Goal: Information Seeking & Learning: Learn about a topic

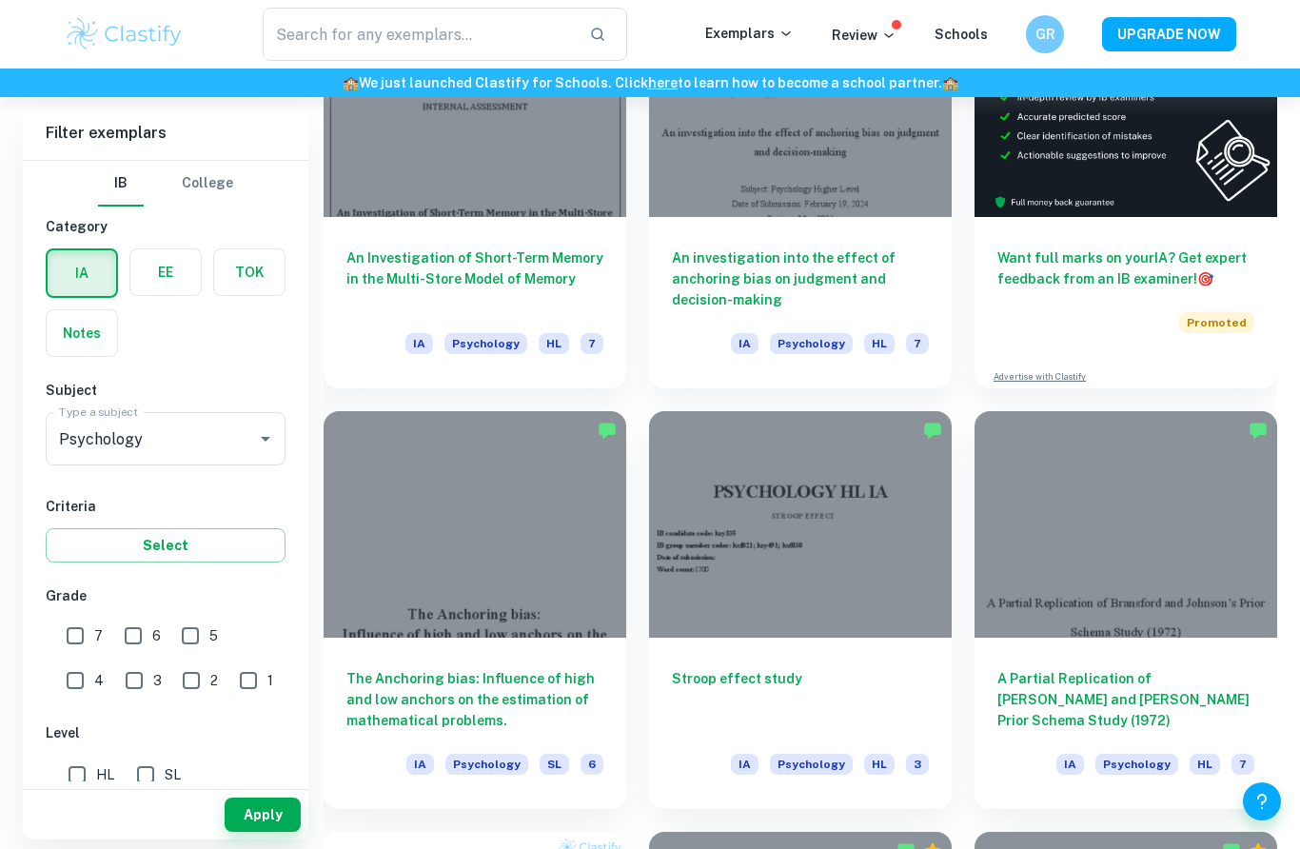
scroll to position [668, 0]
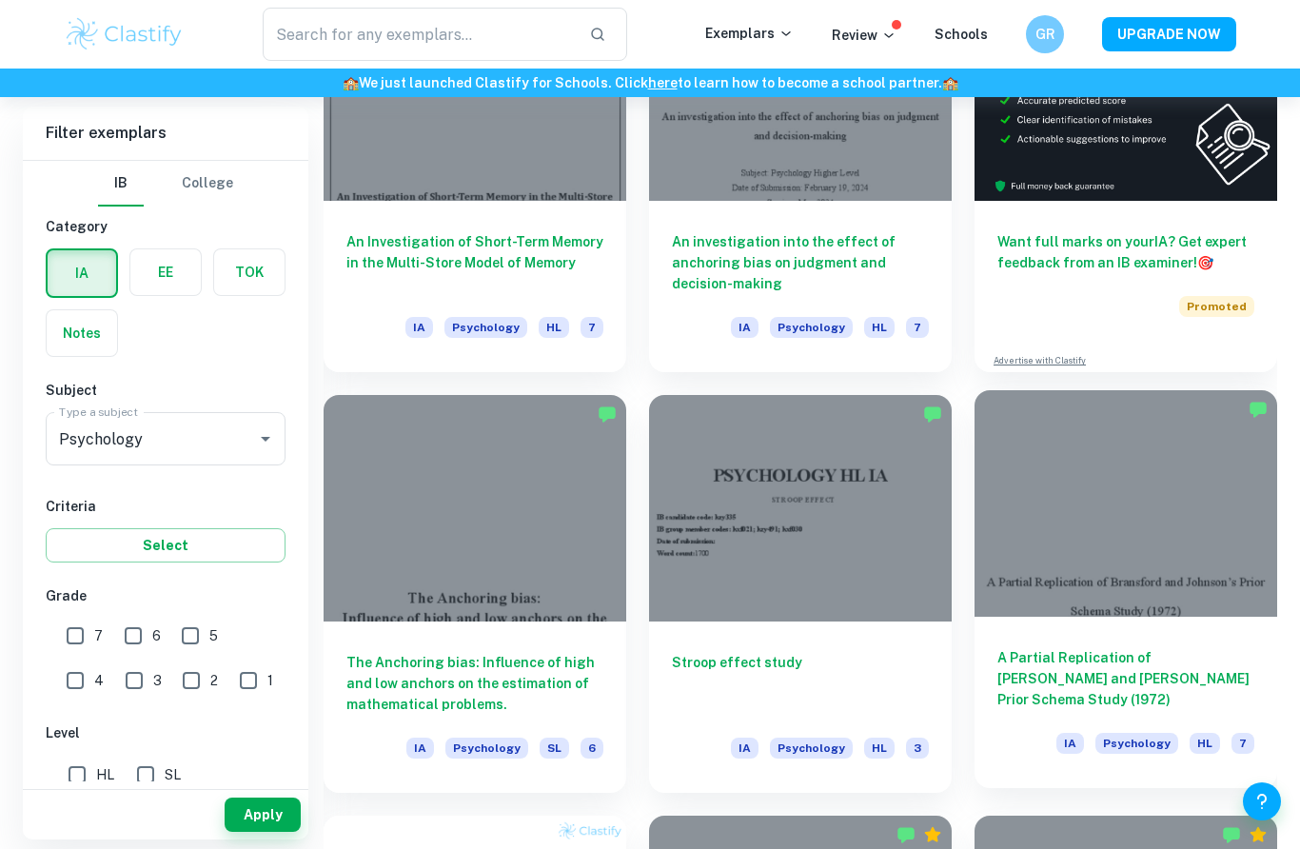
click at [1182, 660] on h6 "A Partial Replication of [PERSON_NAME] and [PERSON_NAME] Prior Schema Study (19…" at bounding box center [1125, 678] width 257 height 63
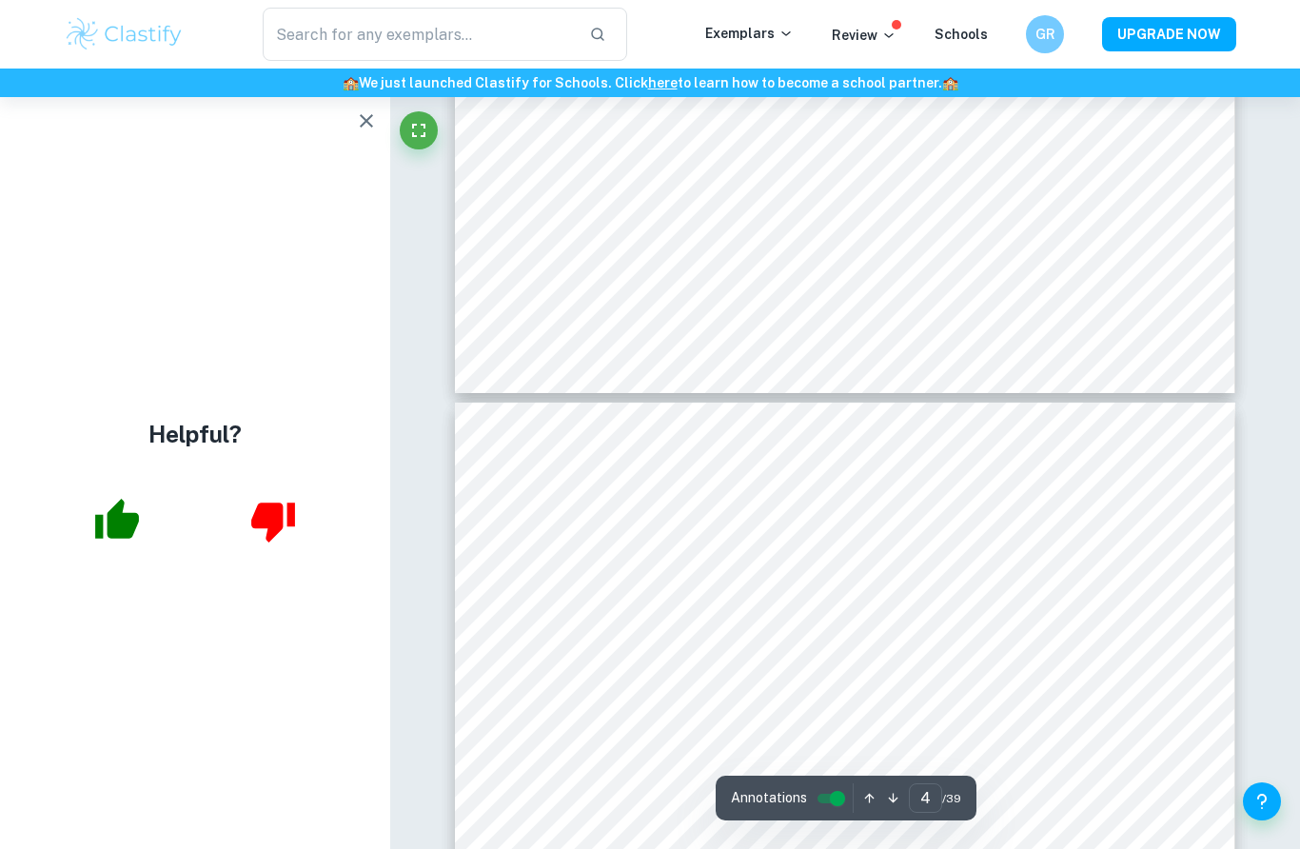
scroll to position [3308, 0]
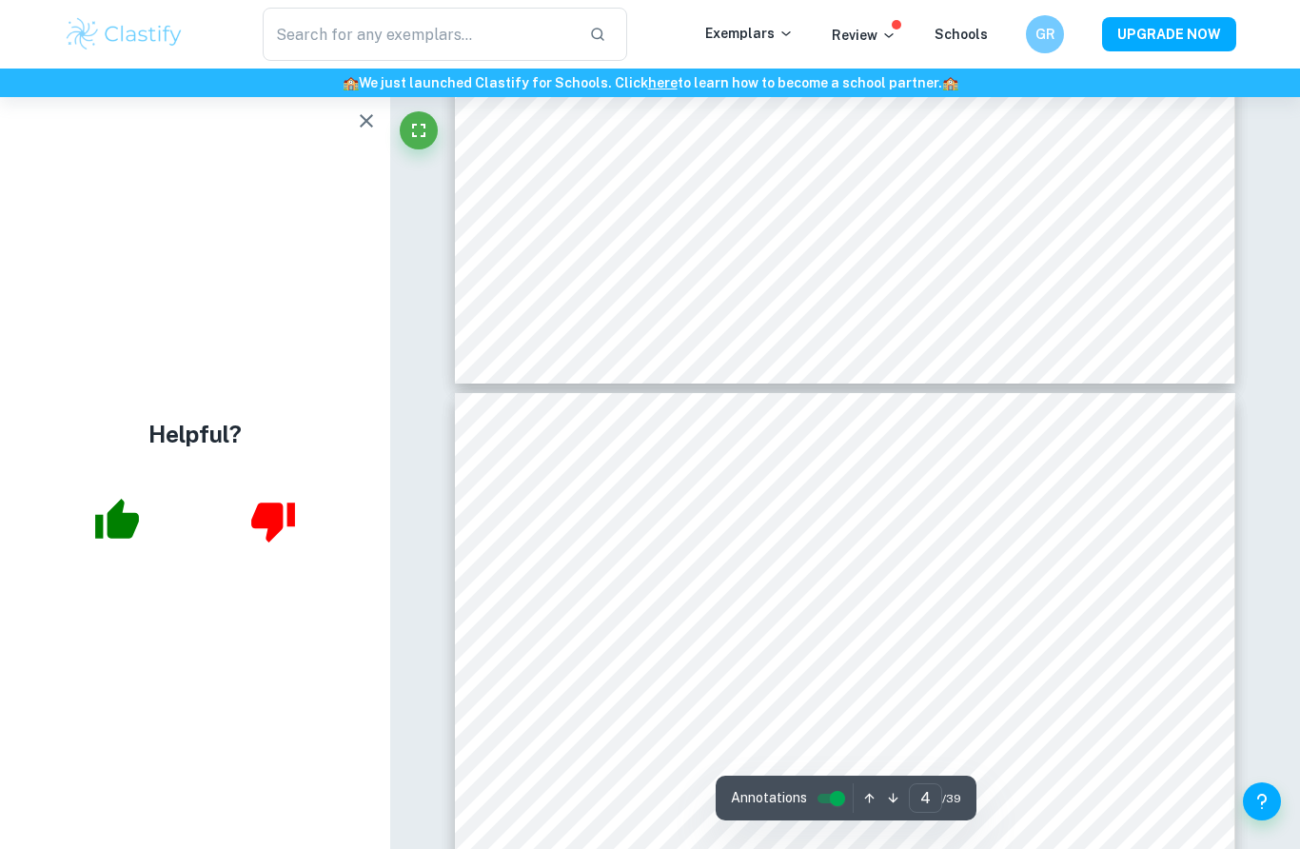
click at [365, 115] on icon "button" at bounding box center [366, 120] width 23 height 23
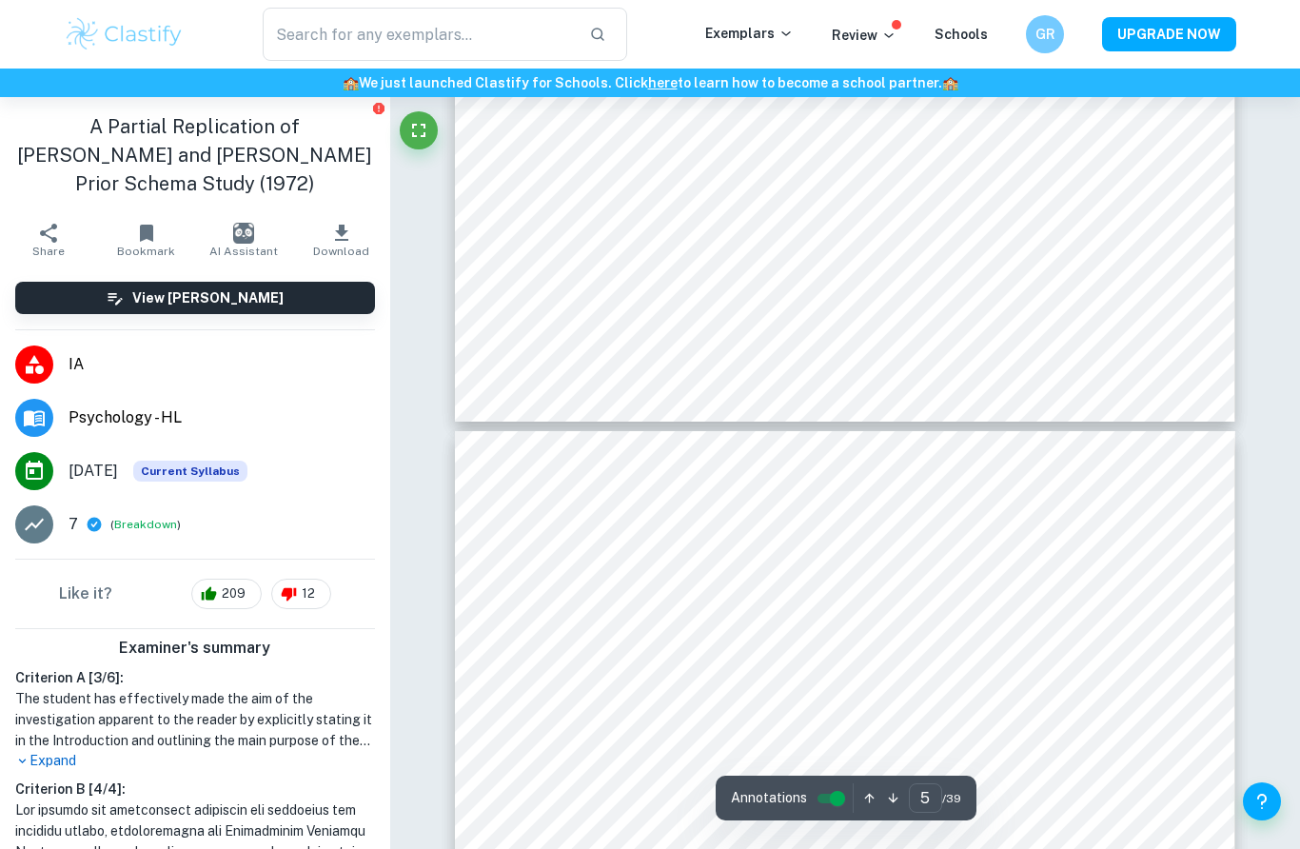
scroll to position [4385, 0]
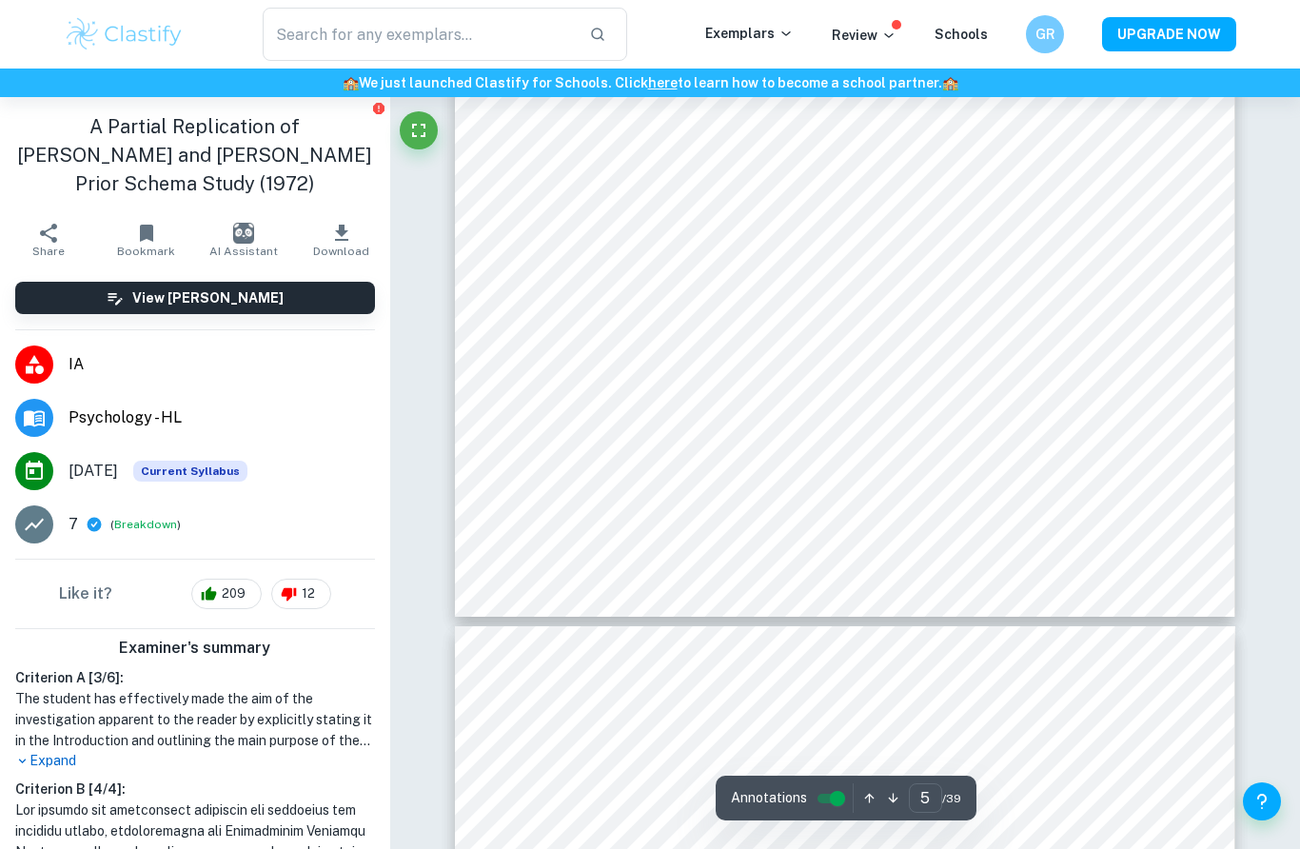
type input "4"
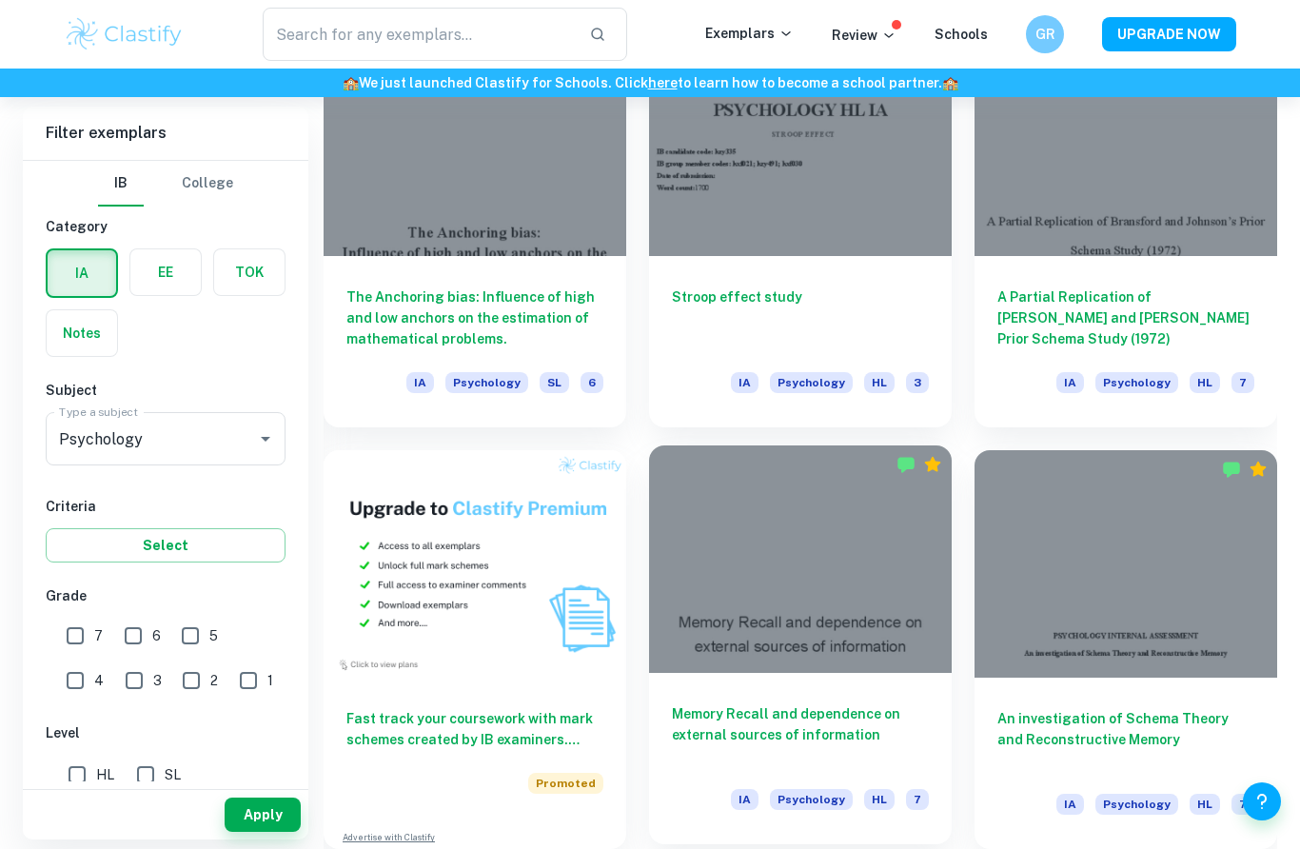
scroll to position [1043, 0]
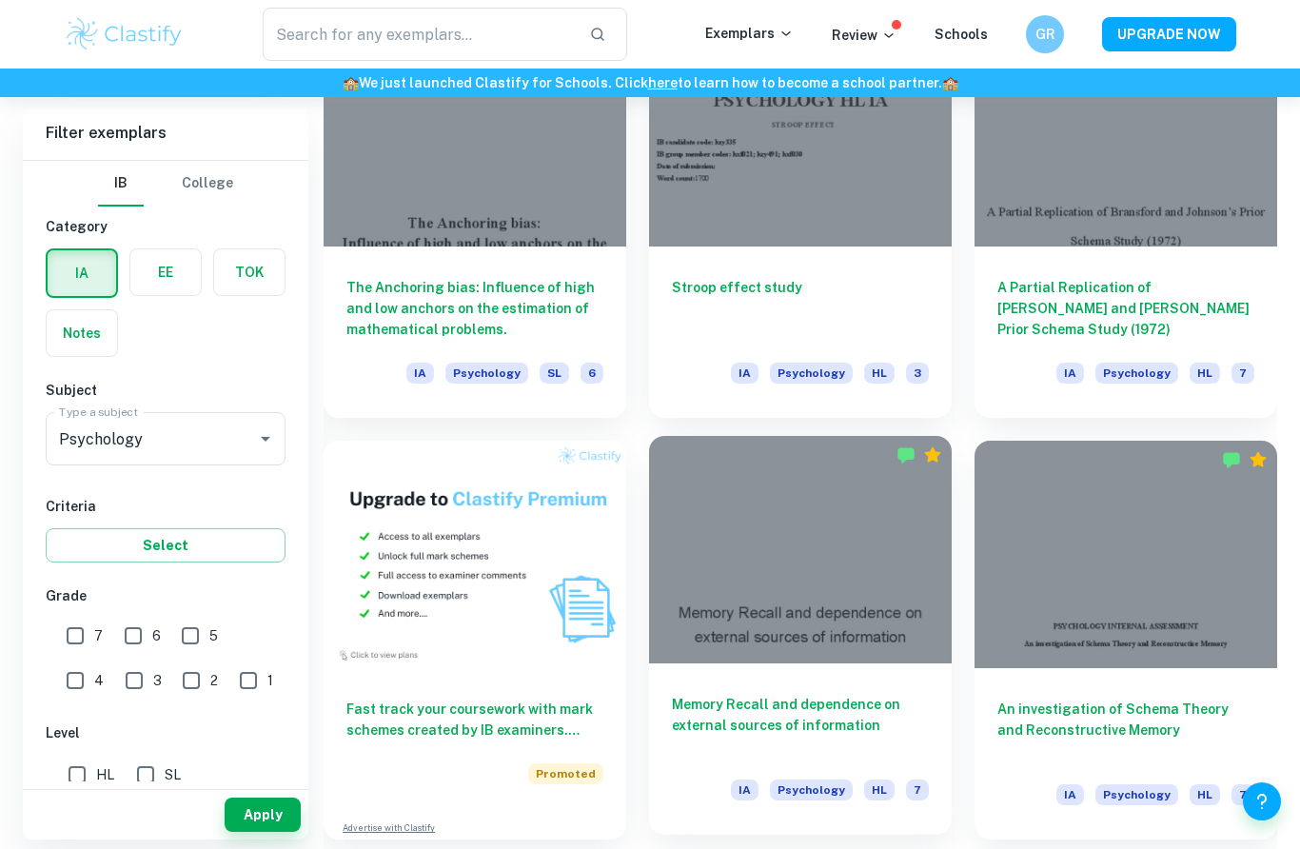
click at [754, 718] on h6 "Memory Recall and dependence on external sources of information" at bounding box center [800, 725] width 257 height 63
